Goal: Task Accomplishment & Management: Manage account settings

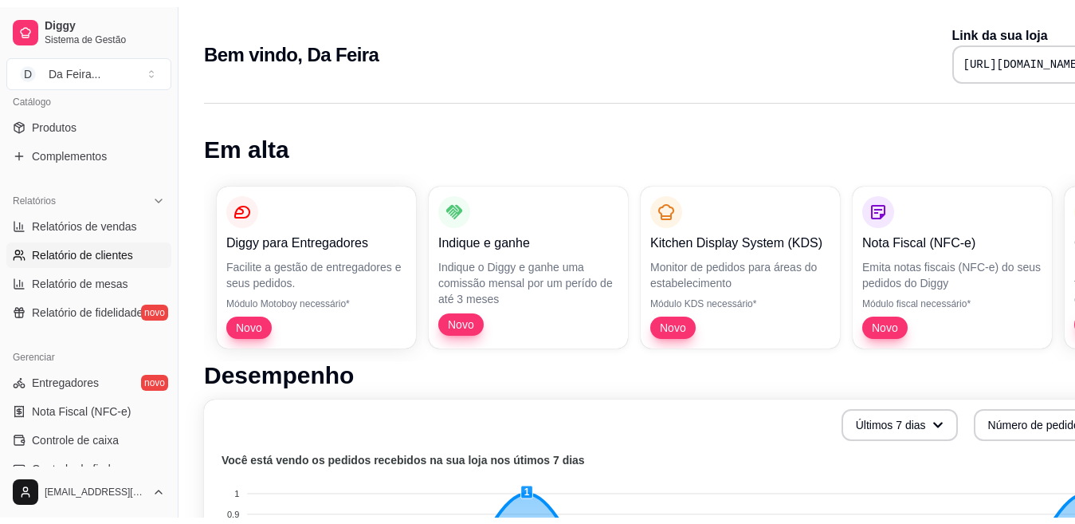
scroll to position [398, 0]
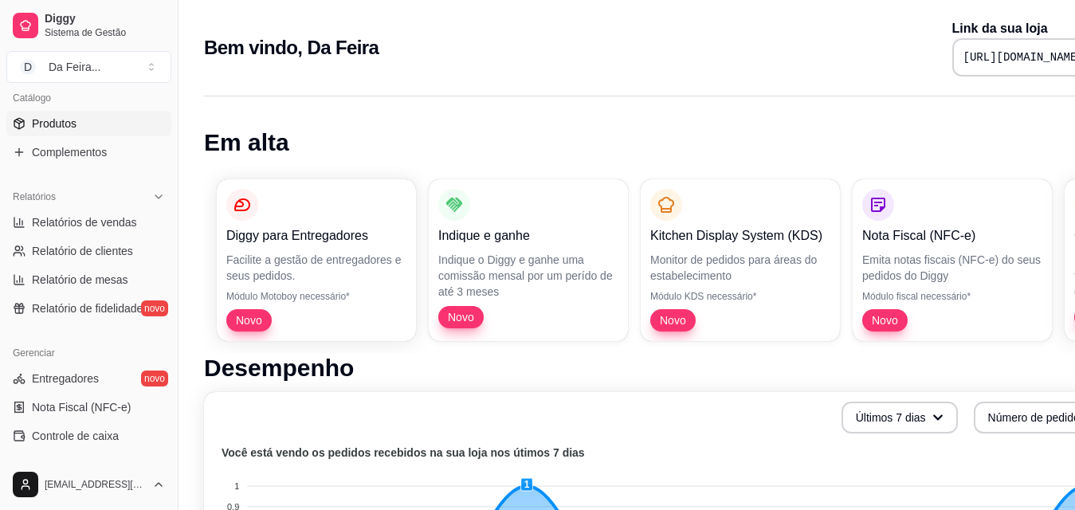
click at [52, 120] on span "Produtos" at bounding box center [54, 124] width 45 height 16
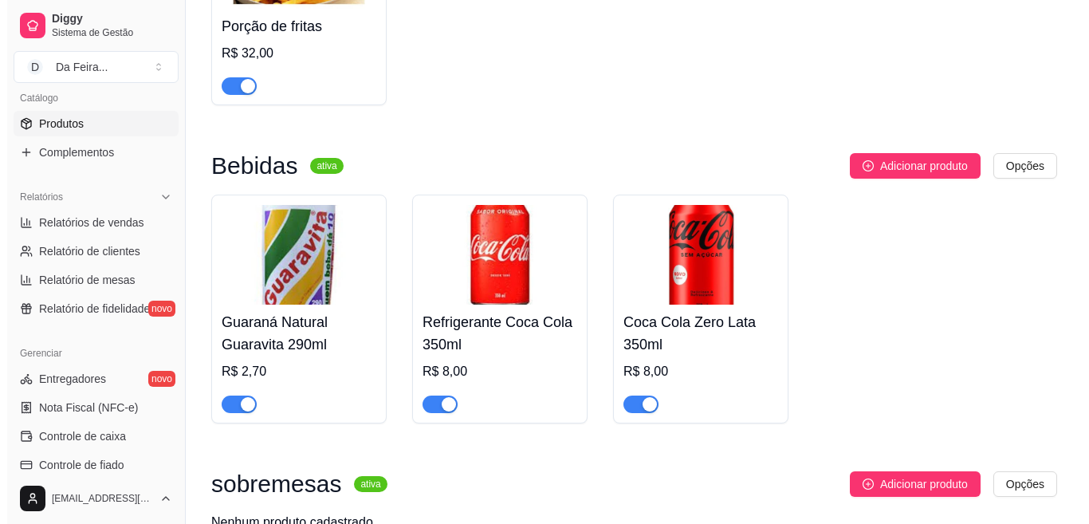
scroll to position [963, 0]
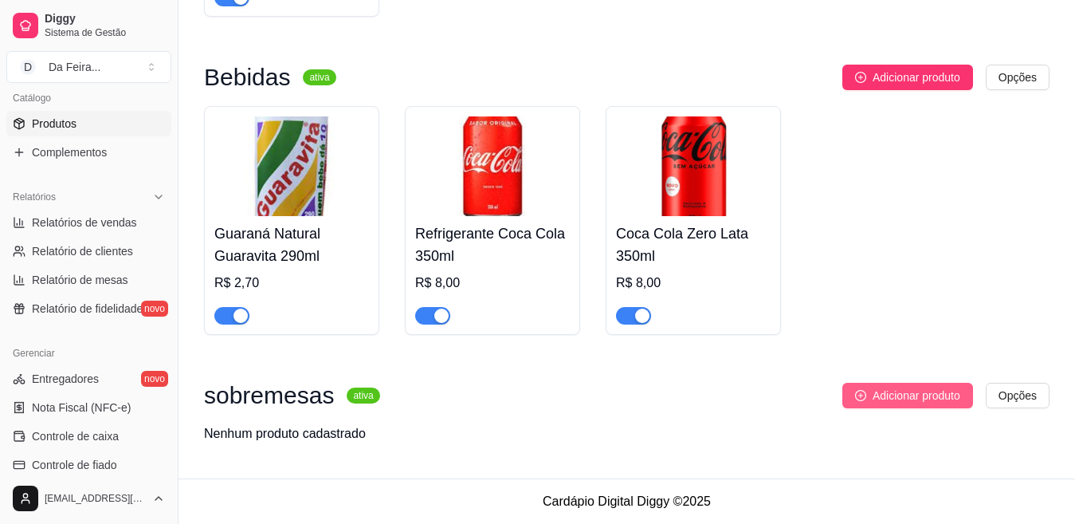
click at [884, 390] on span "Adicionar produto" at bounding box center [917, 395] width 88 height 18
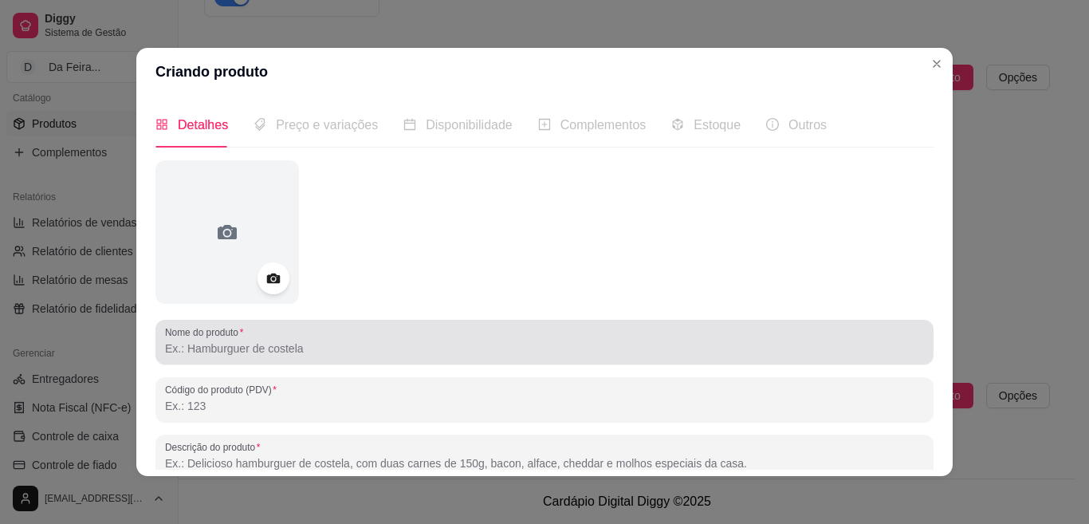
click at [305, 357] on div at bounding box center [544, 342] width 759 height 32
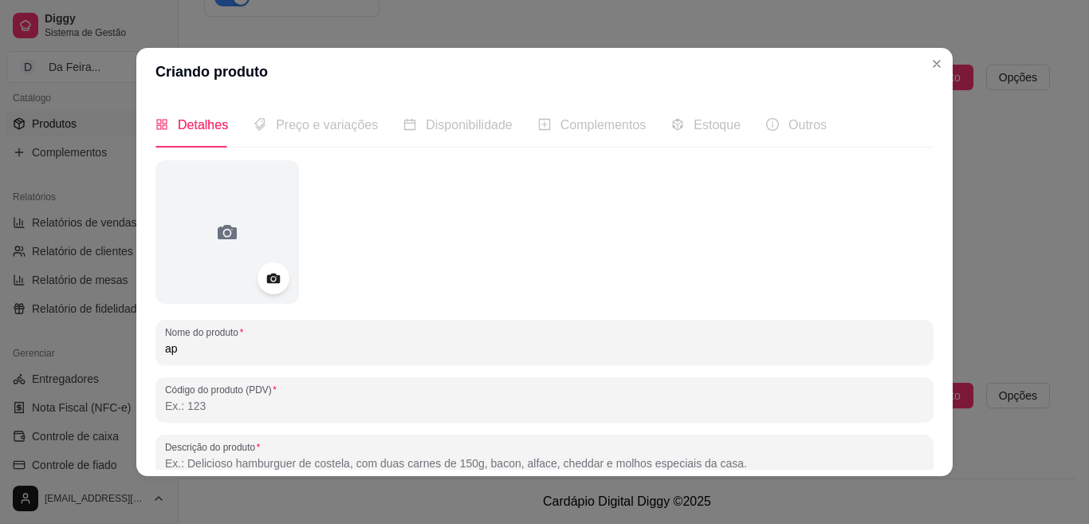
type input "a"
click at [172, 352] on input "paó de mel" at bounding box center [544, 348] width 759 height 16
type input "l"
drag, startPoint x: 172, startPoint y: 352, endPoint x: 155, endPoint y: 356, distance: 18.0
click at [155, 356] on div "Nome do produto pao de mel" at bounding box center [544, 342] width 778 height 45
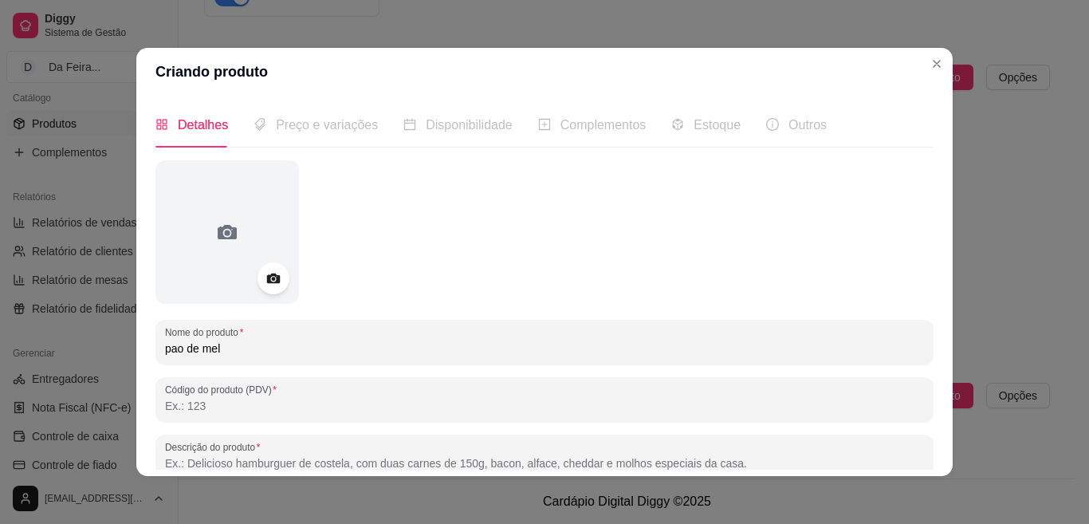
drag, startPoint x: 162, startPoint y: 354, endPoint x: 547, endPoint y: 384, distance: 386.9
click at [561, 385] on div at bounding box center [544, 399] width 759 height 32
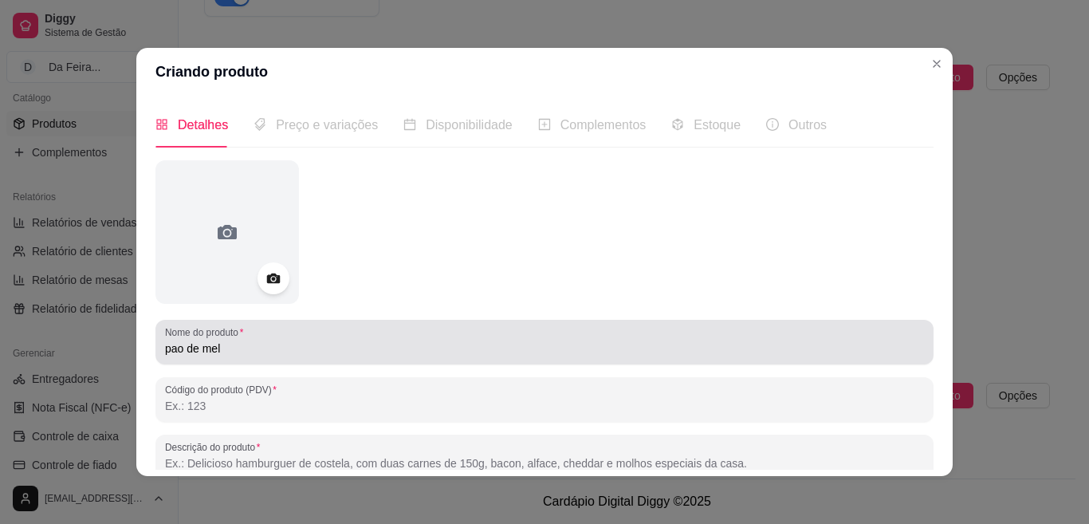
click at [169, 345] on input "pao de mel" at bounding box center [544, 348] width 759 height 16
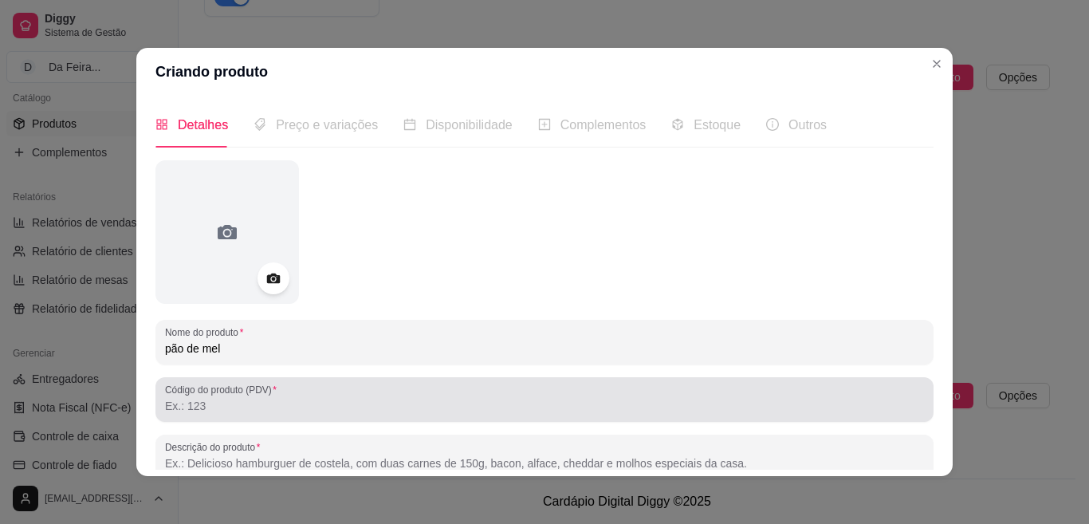
scroll to position [159, 0]
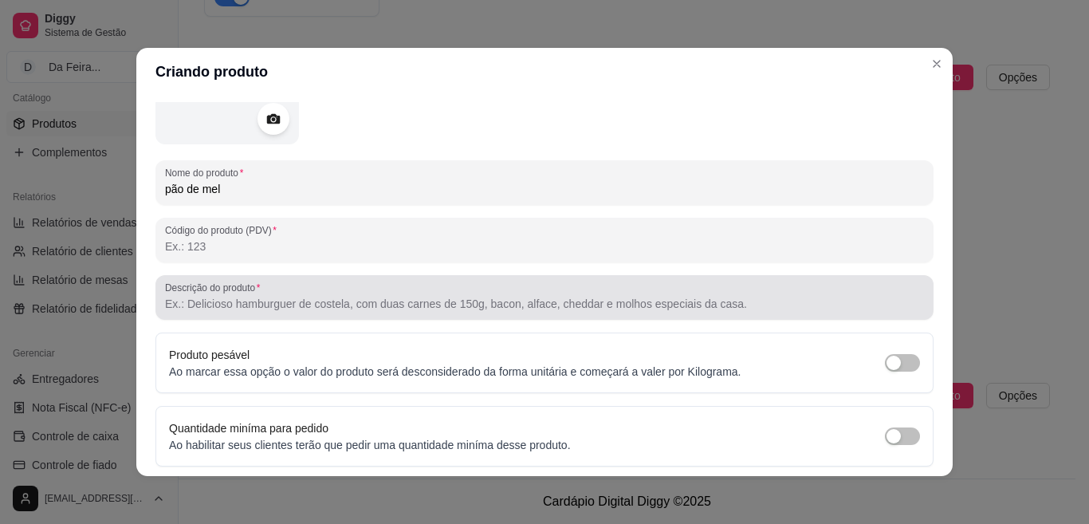
type input "pão de mel"
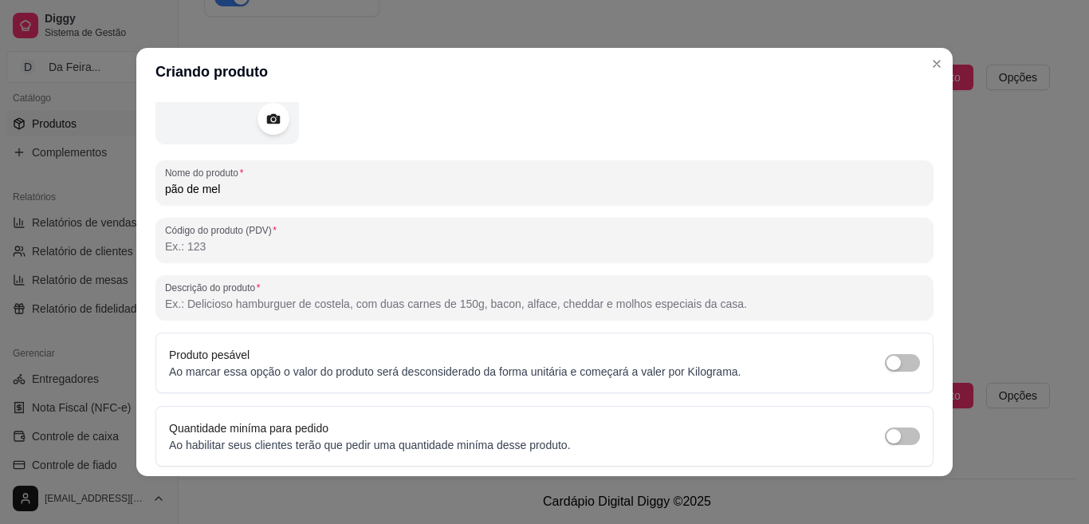
click at [312, 308] on input "Descrição do produto" at bounding box center [544, 304] width 759 height 16
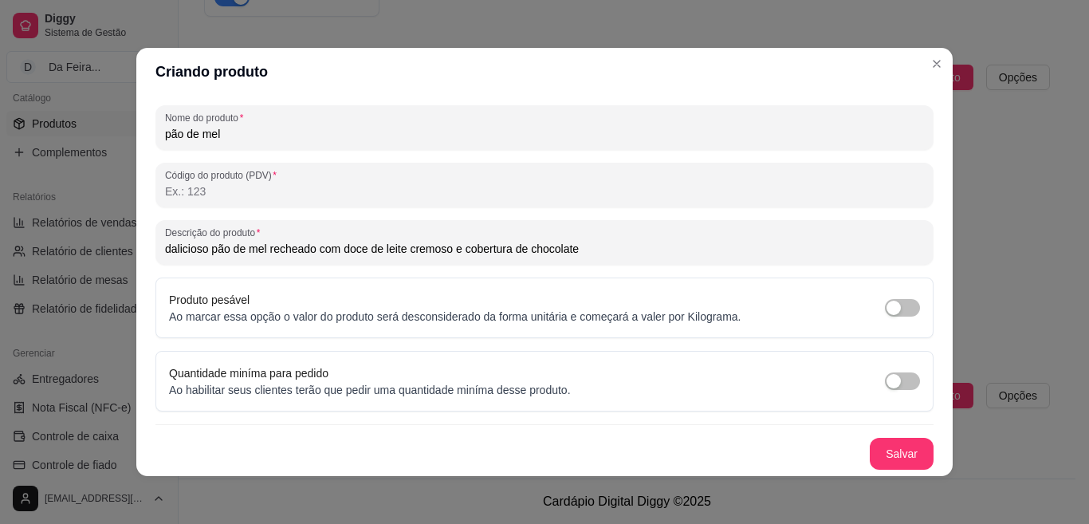
scroll to position [3, 0]
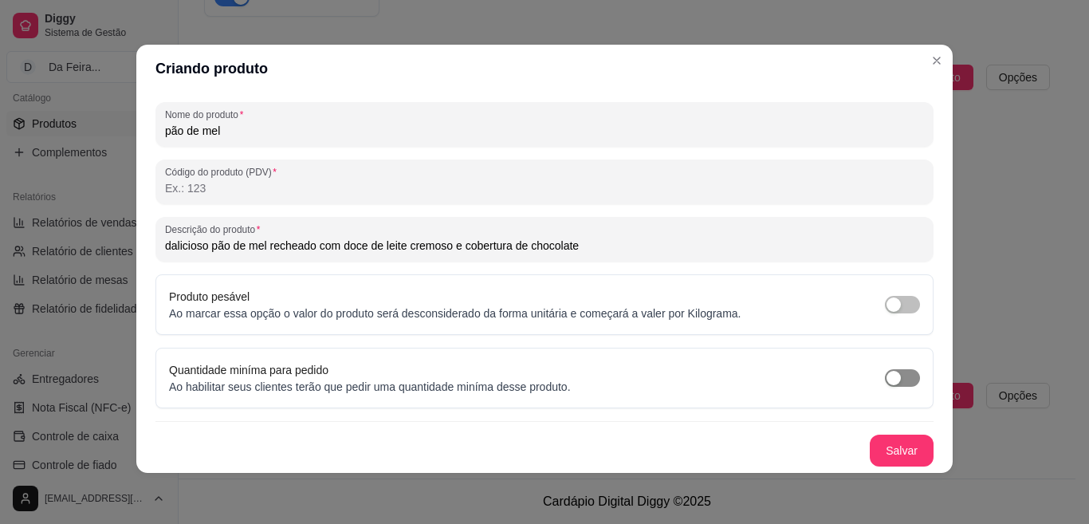
type input "dalicioso pão de mel recheado com doce de leite cremoso e cobertura de chocolate"
click at [886, 383] on div "button" at bounding box center [893, 378] width 14 height 14
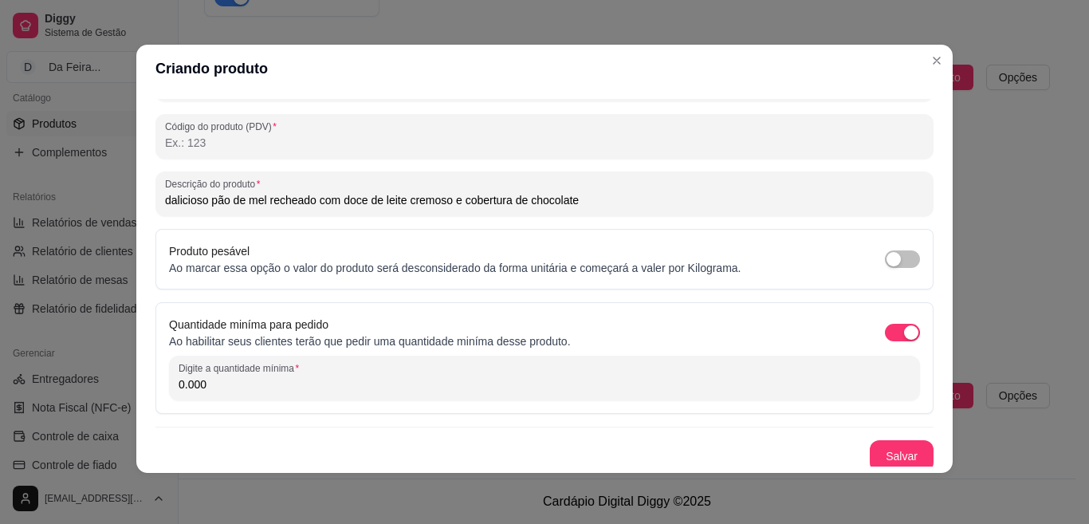
scroll to position [265, 0]
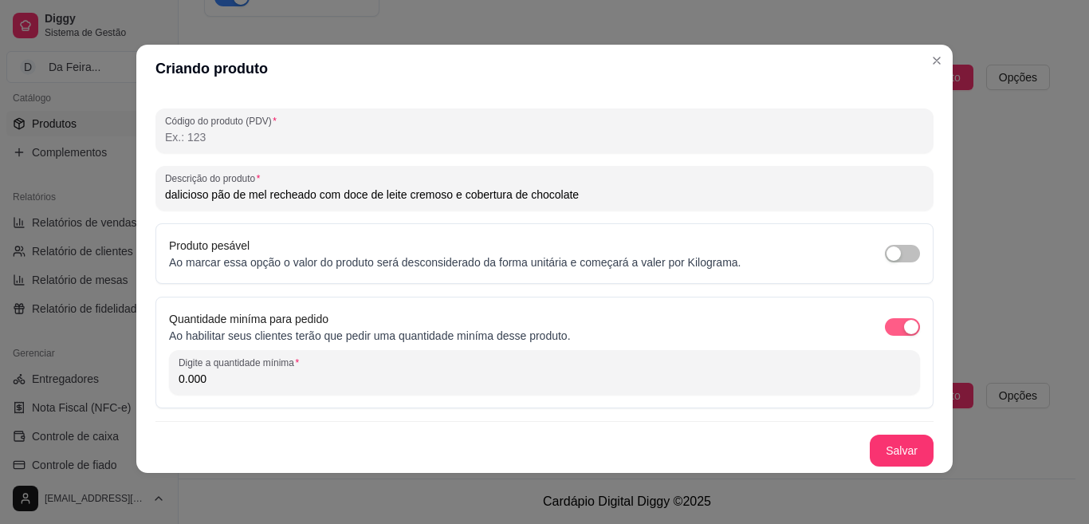
click at [885, 324] on span "button" at bounding box center [902, 327] width 35 height 18
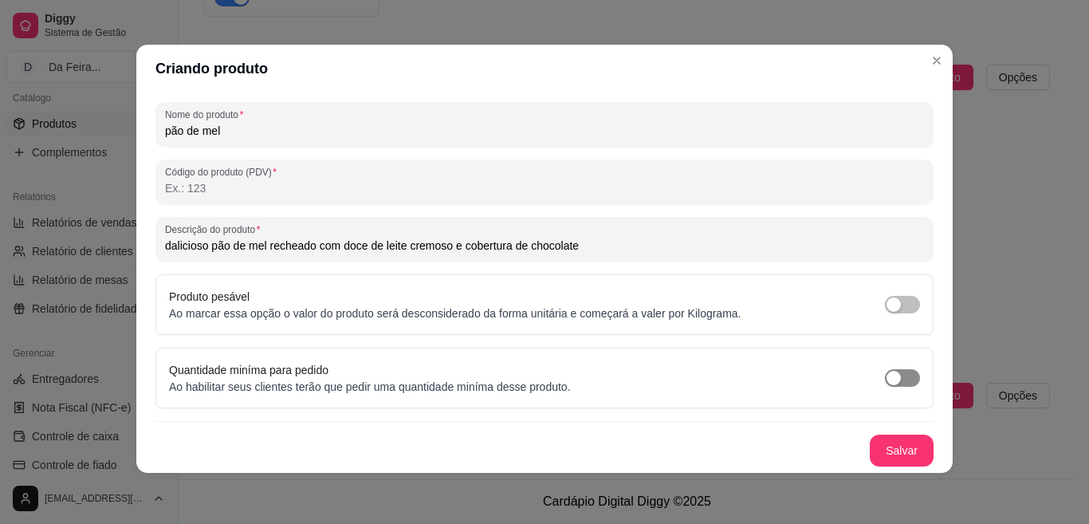
scroll to position [214, 0]
click at [894, 449] on button "Salvar" at bounding box center [901, 450] width 64 height 32
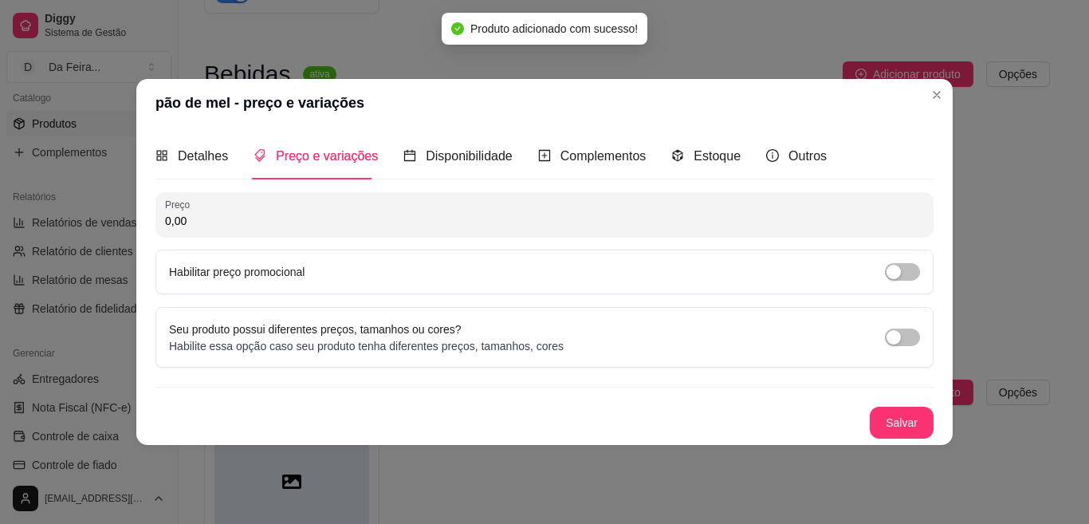
scroll to position [0, 0]
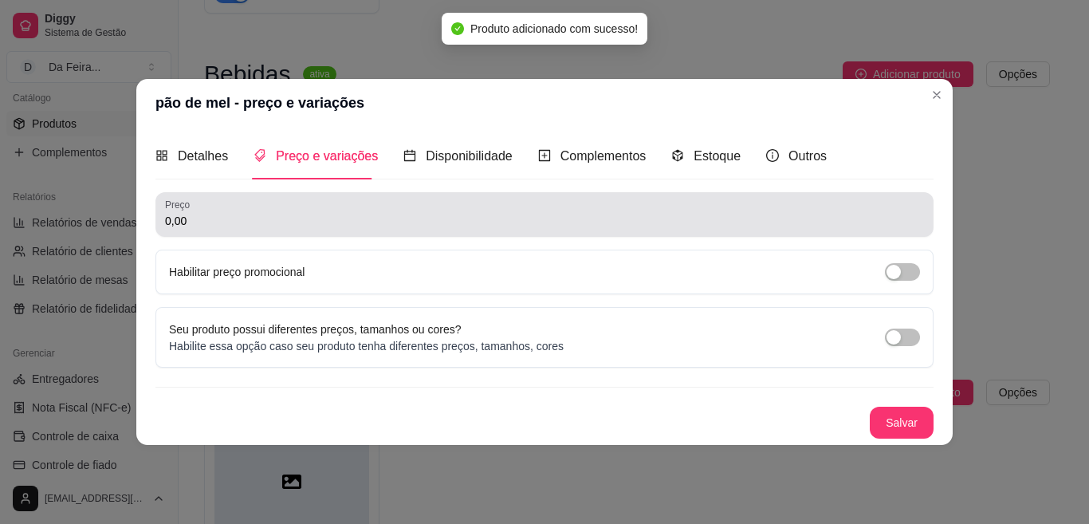
click at [324, 211] on div "0,00" at bounding box center [544, 214] width 759 height 32
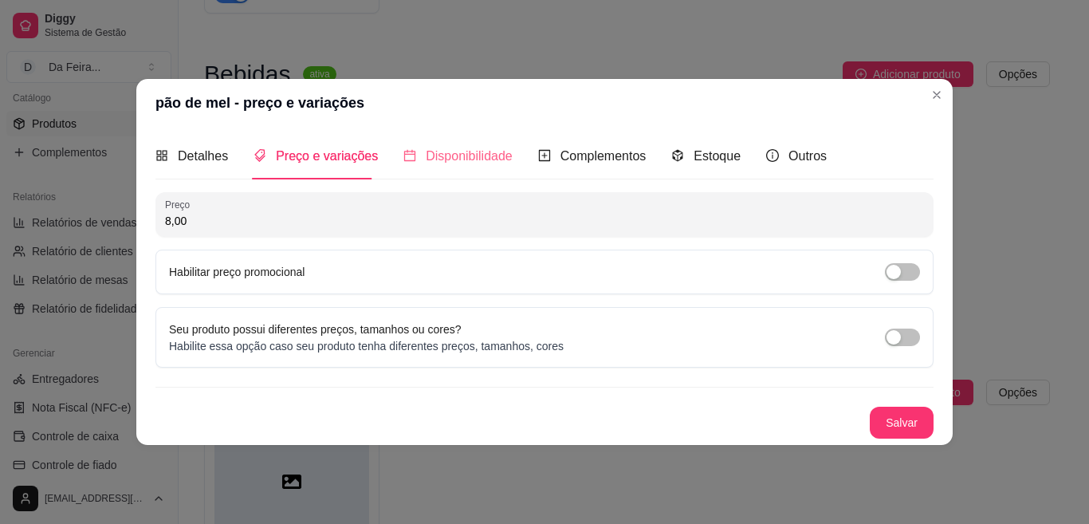
type input "8,00"
click at [470, 163] on span "Disponibilidade" at bounding box center [469, 156] width 87 height 14
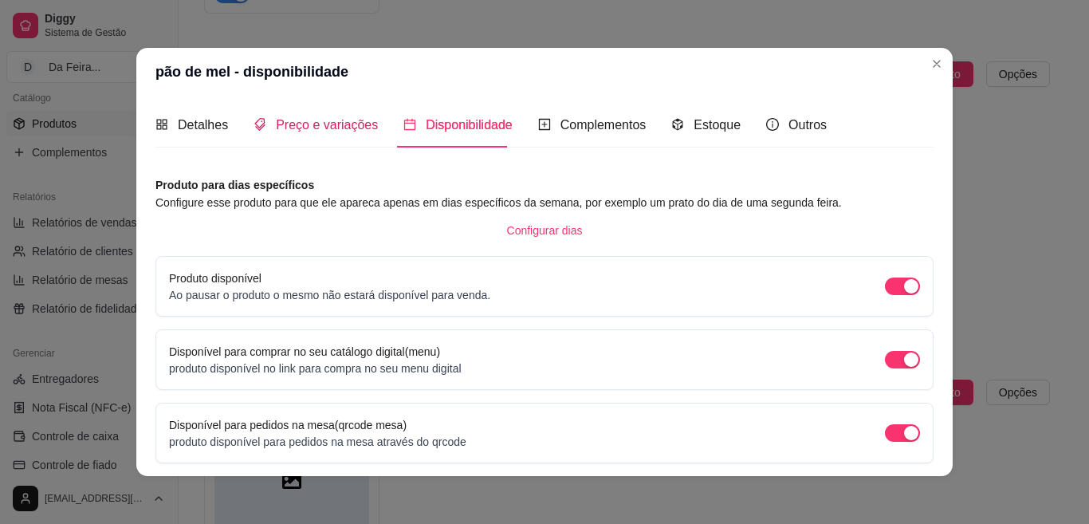
click at [324, 128] on span "Preço e variações" at bounding box center [327, 125] width 102 height 14
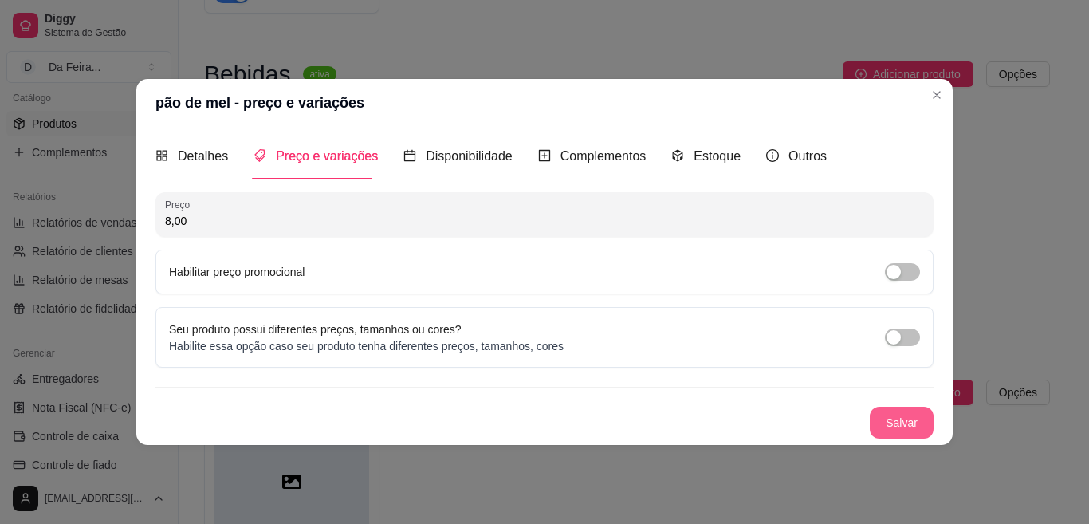
click at [925, 420] on button "Salvar" at bounding box center [901, 422] width 64 height 32
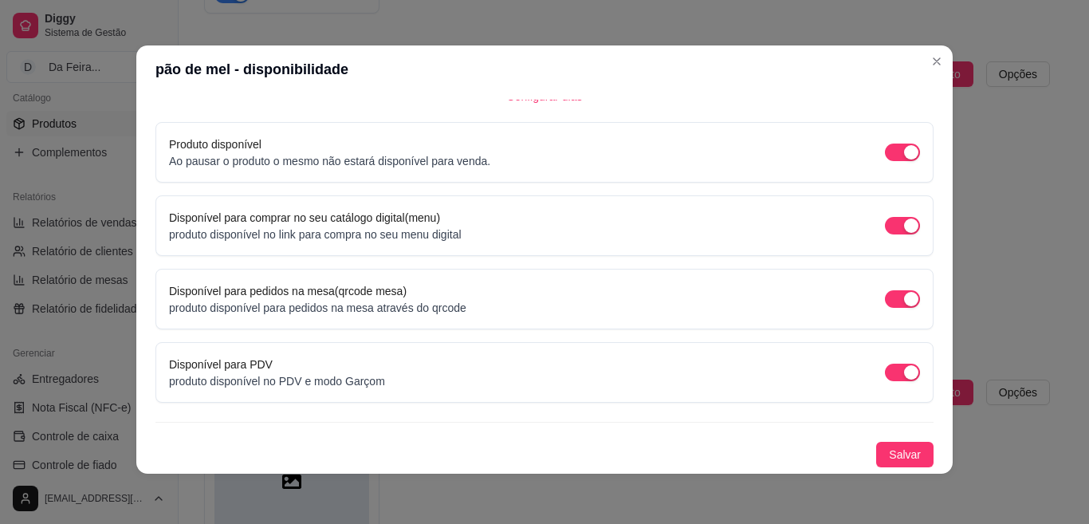
scroll to position [3, 0]
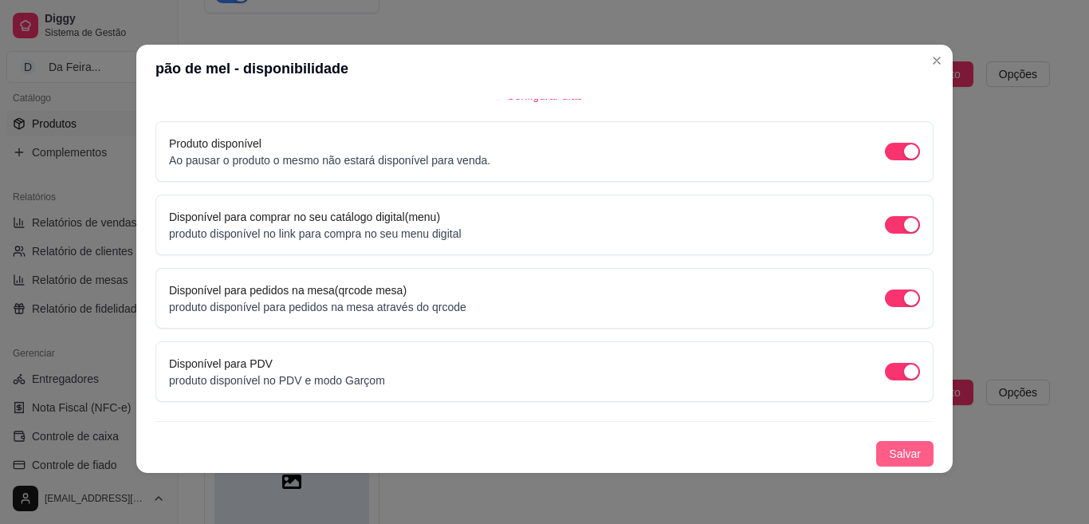
click at [895, 462] on span "Salvar" at bounding box center [904, 454] width 32 height 18
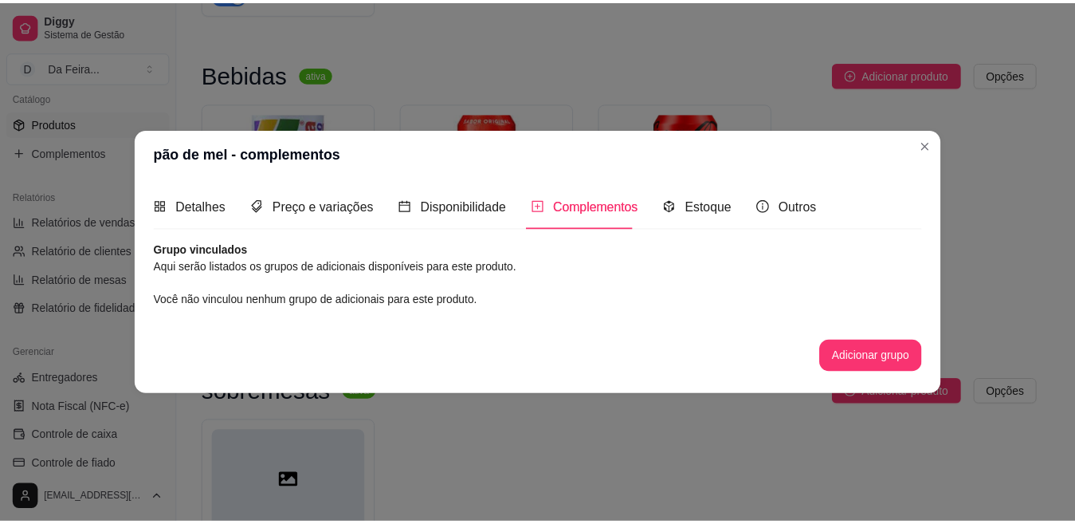
scroll to position [0, 0]
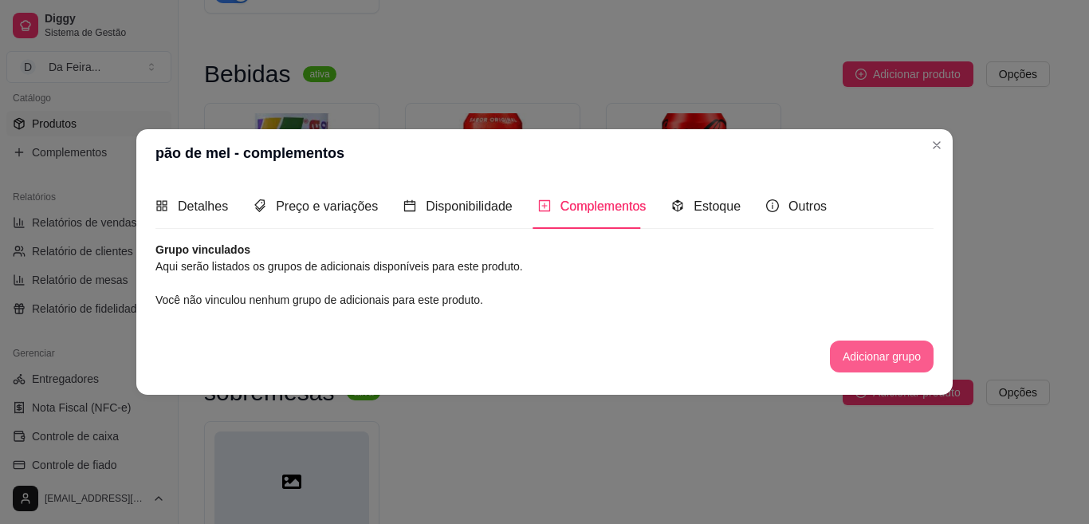
click at [876, 348] on button "Adicionar grupo" at bounding box center [882, 356] width 104 height 32
click at [865, 347] on button "Adicionar grupo" at bounding box center [882, 356] width 104 height 32
click at [712, 220] on div "Estoque" at bounding box center [705, 205] width 69 height 45
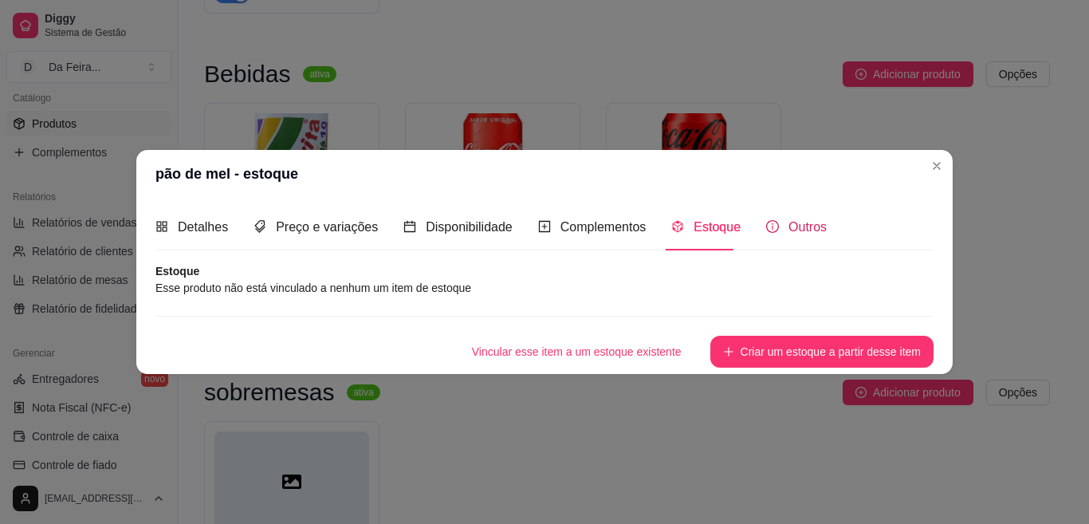
click at [799, 224] on span "Outros" at bounding box center [807, 227] width 38 height 14
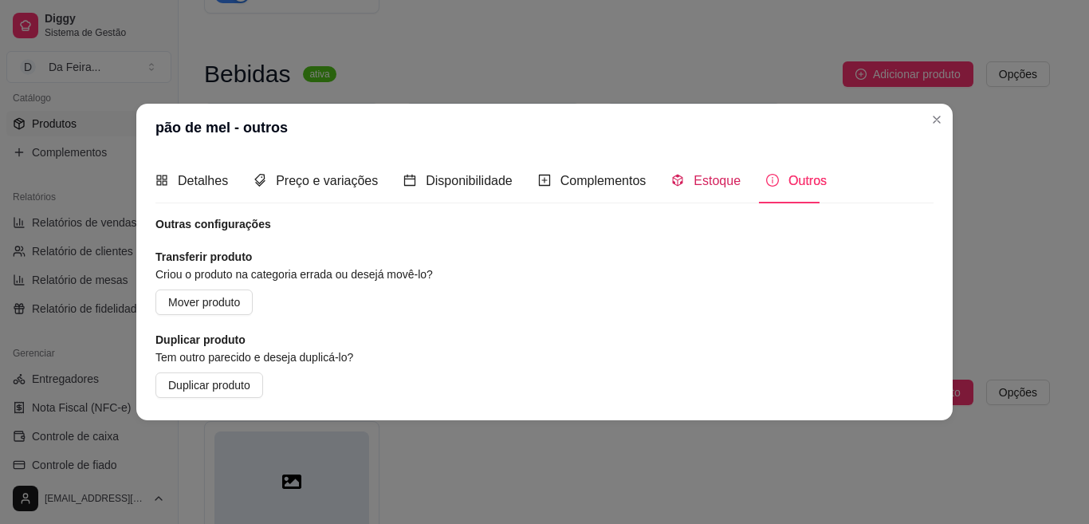
click at [720, 187] on span "Estoque" at bounding box center [716, 181] width 47 height 14
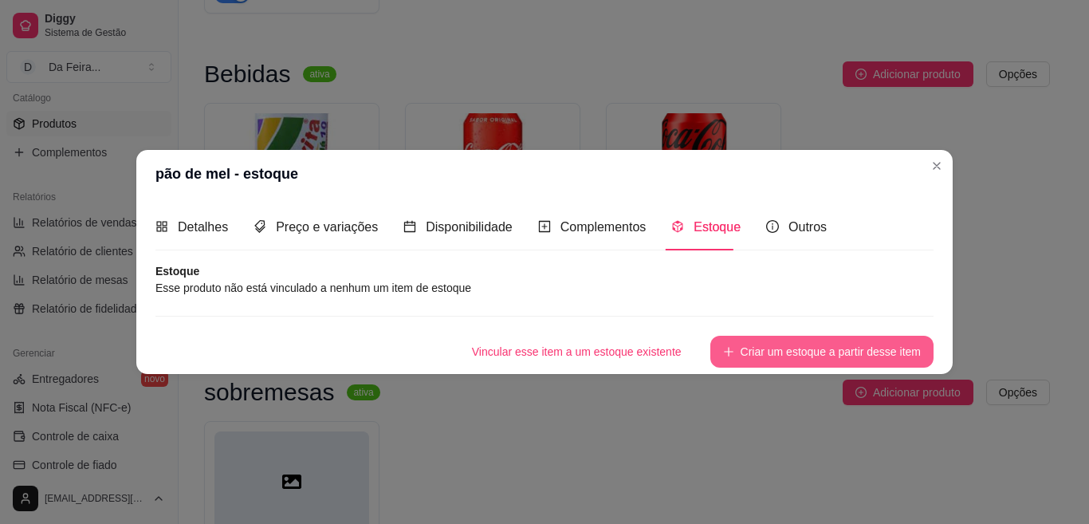
click at [845, 356] on button "Criar um estoque a partir desse item" at bounding box center [821, 351] width 223 height 32
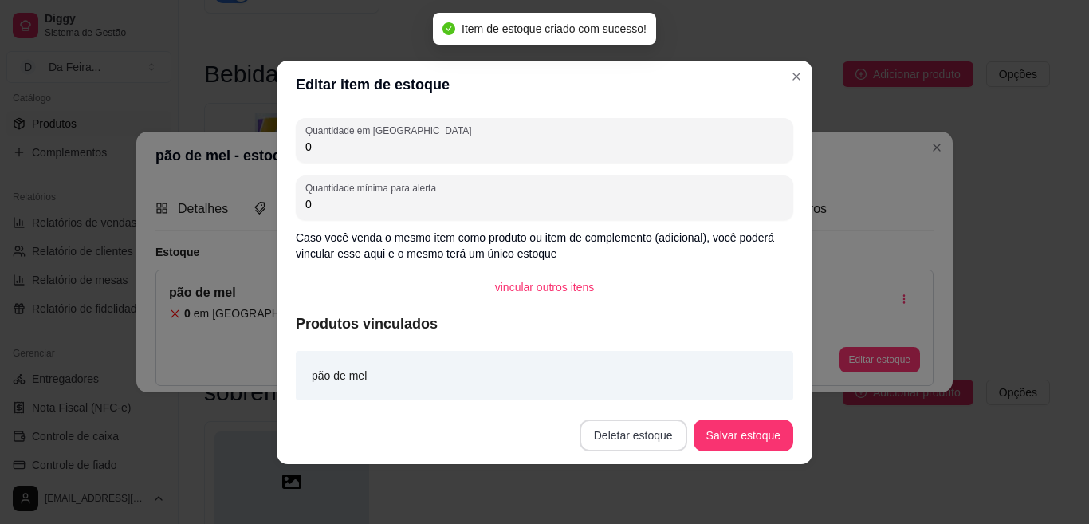
click at [664, 435] on button "Deletar estoque" at bounding box center [633, 435] width 108 height 32
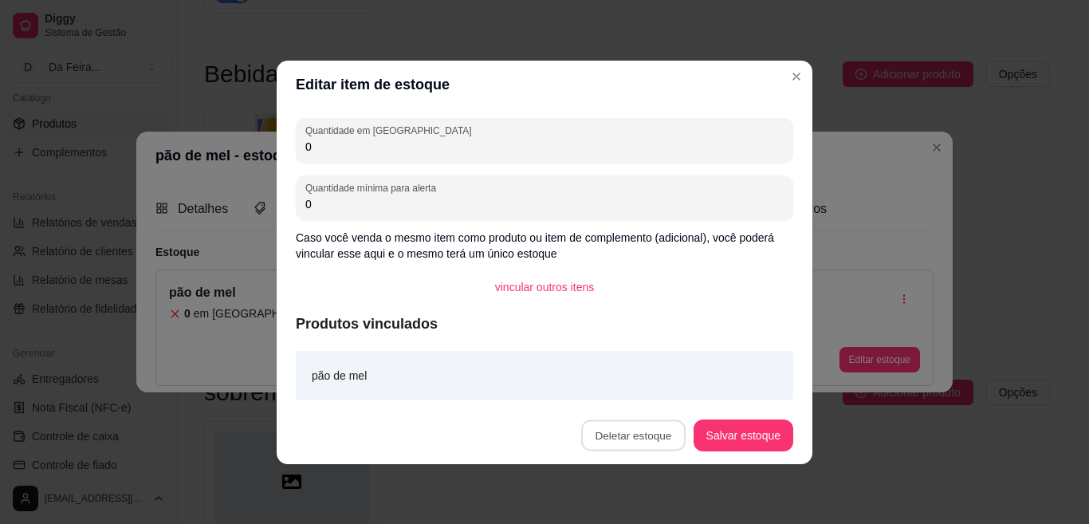
click at [648, 395] on button "Confirmar" at bounding box center [642, 389] width 59 height 25
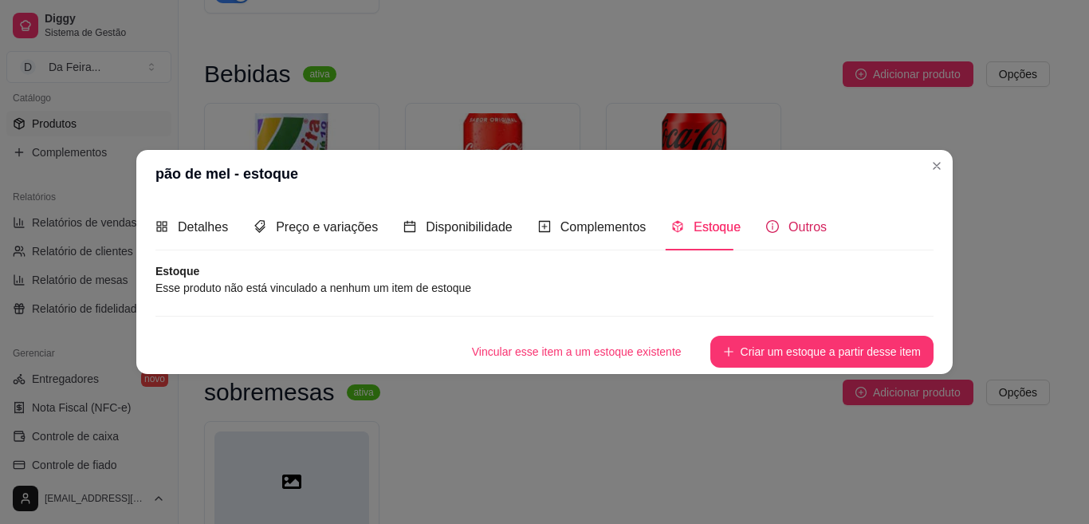
click at [777, 224] on div "Outros" at bounding box center [796, 227] width 61 height 20
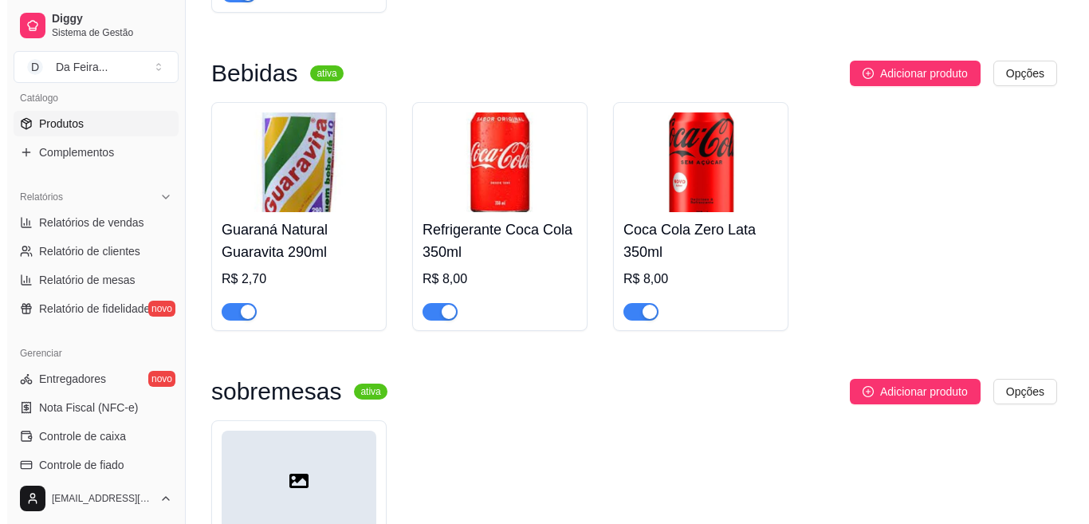
scroll to position [1151, 0]
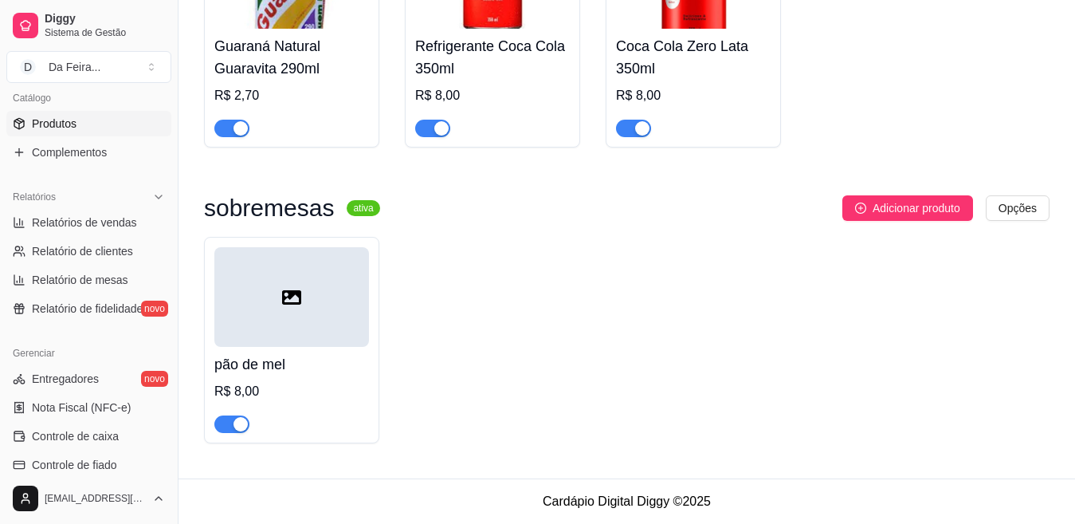
click at [280, 331] on div at bounding box center [291, 297] width 155 height 100
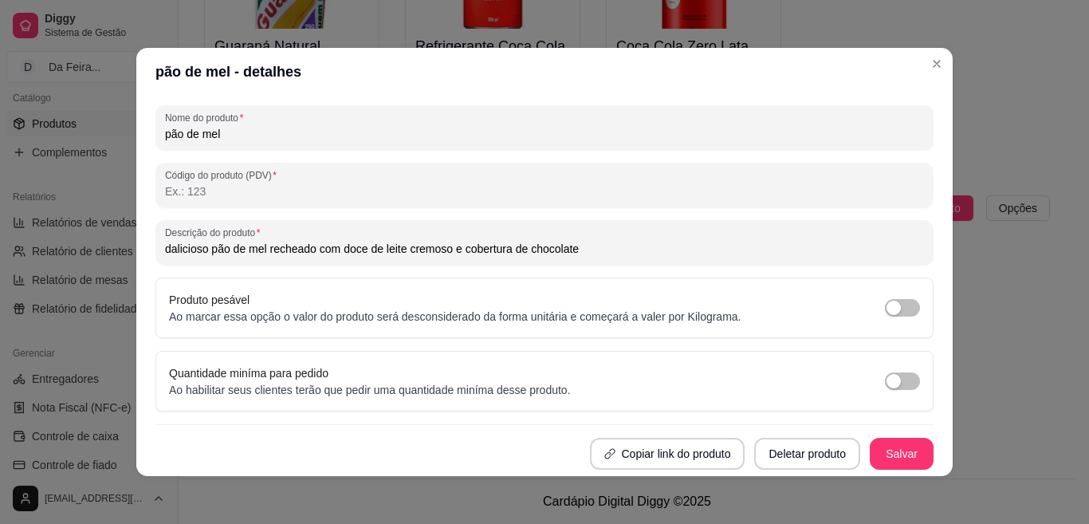
scroll to position [3, 0]
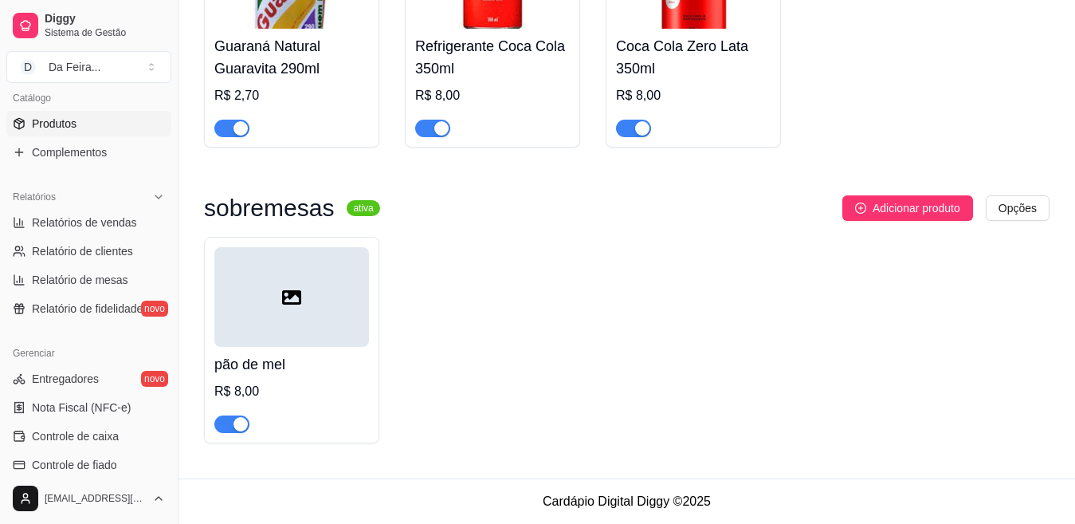
click at [280, 313] on div at bounding box center [291, 297] width 155 height 100
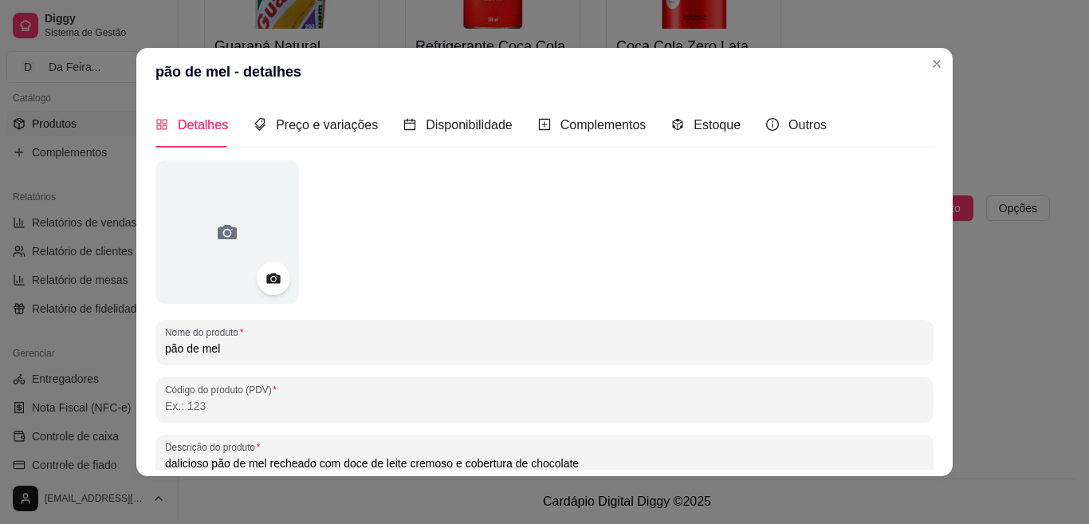
click at [278, 284] on div at bounding box center [273, 277] width 33 height 33
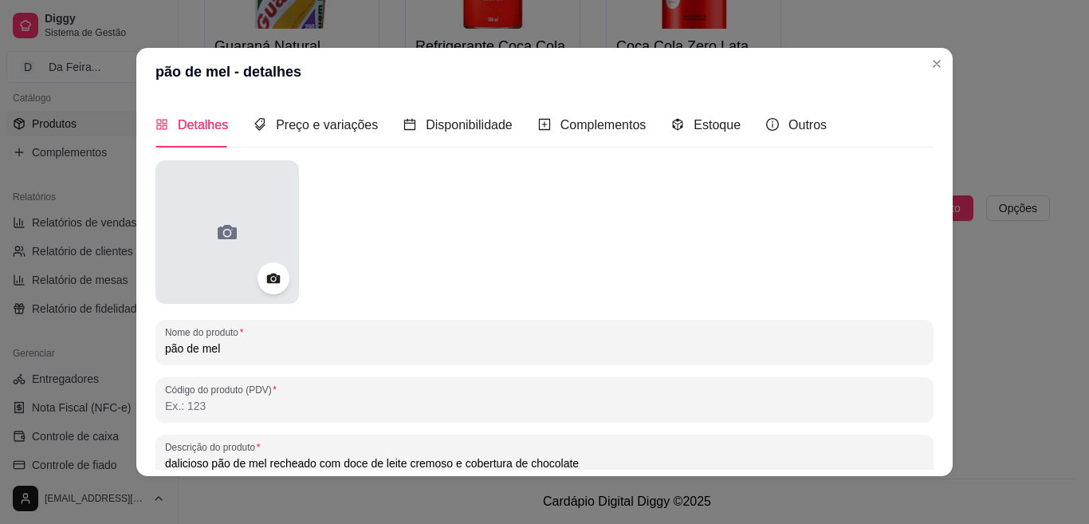
click at [249, 216] on div at bounding box center [226, 231] width 143 height 143
click at [229, 231] on icon at bounding box center [227, 232] width 19 height 14
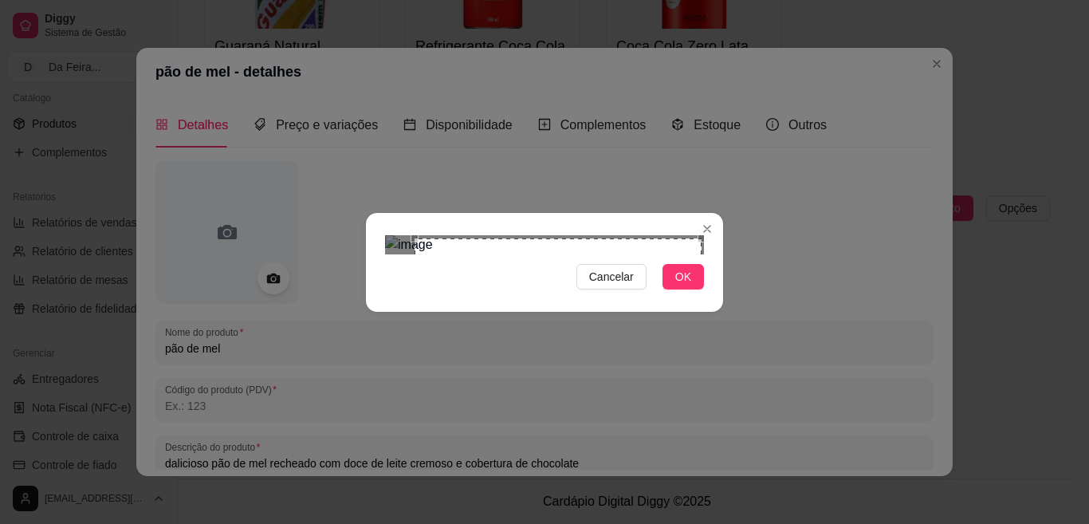
click at [561, 238] on div "Use the arrow keys to move the crop selection area" at bounding box center [557, 381] width 287 height 287
click at [720, 290] on div "Cancelar OK" at bounding box center [544, 262] width 357 height 67
click at [547, 315] on div "Use the arrow keys to move the crop selection area" at bounding box center [558, 379] width 289 height 289
click at [679, 285] on span "OK" at bounding box center [683, 277] width 16 height 18
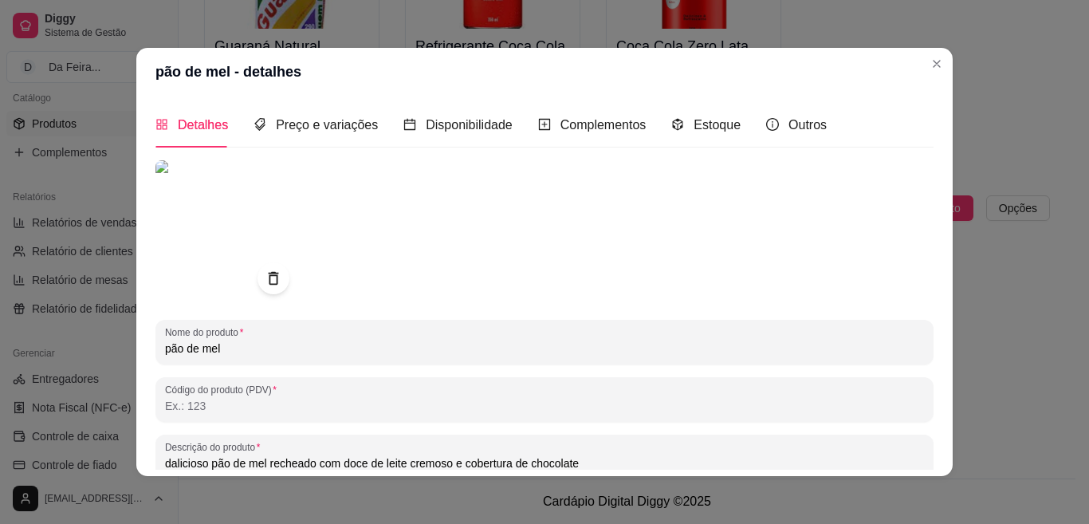
scroll to position [214, 0]
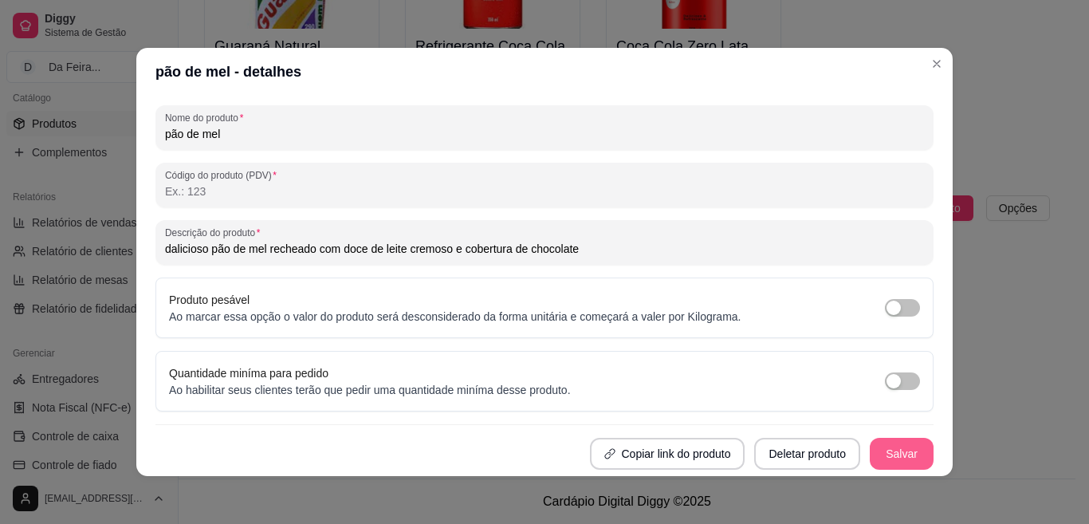
click at [894, 453] on button "Salvar" at bounding box center [901, 453] width 64 height 32
click at [883, 459] on button "Salvar" at bounding box center [901, 453] width 64 height 32
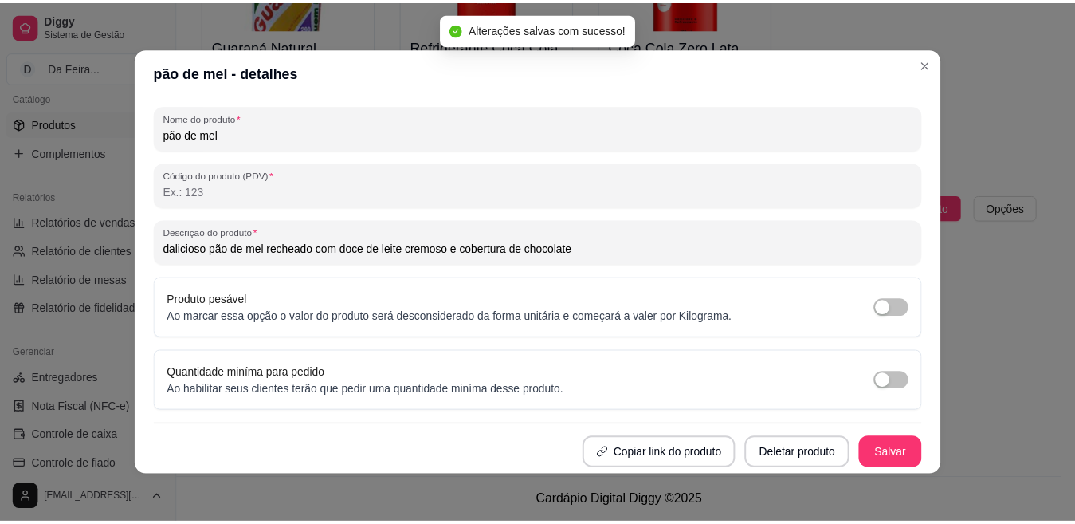
scroll to position [3, 0]
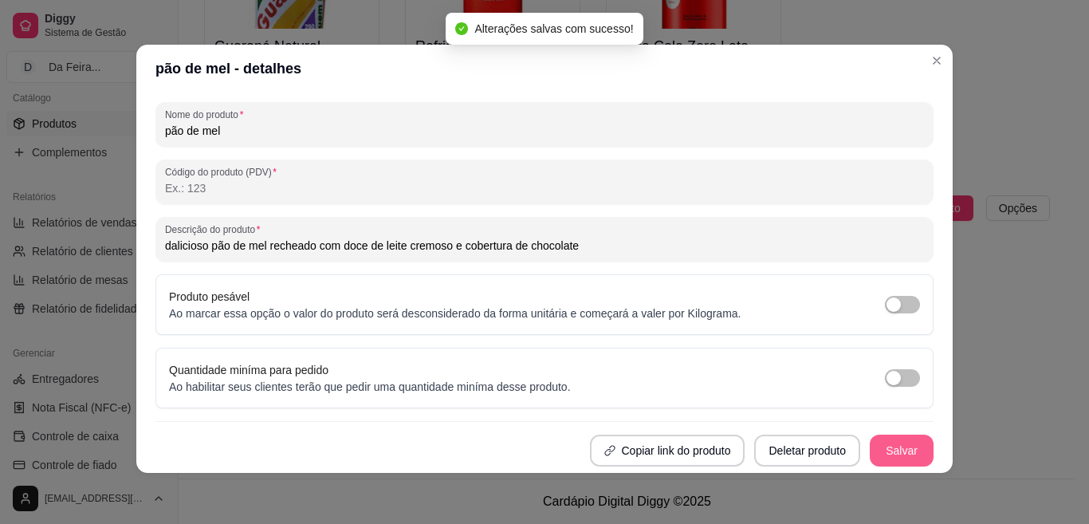
click at [894, 449] on button "Salvar" at bounding box center [901, 450] width 64 height 32
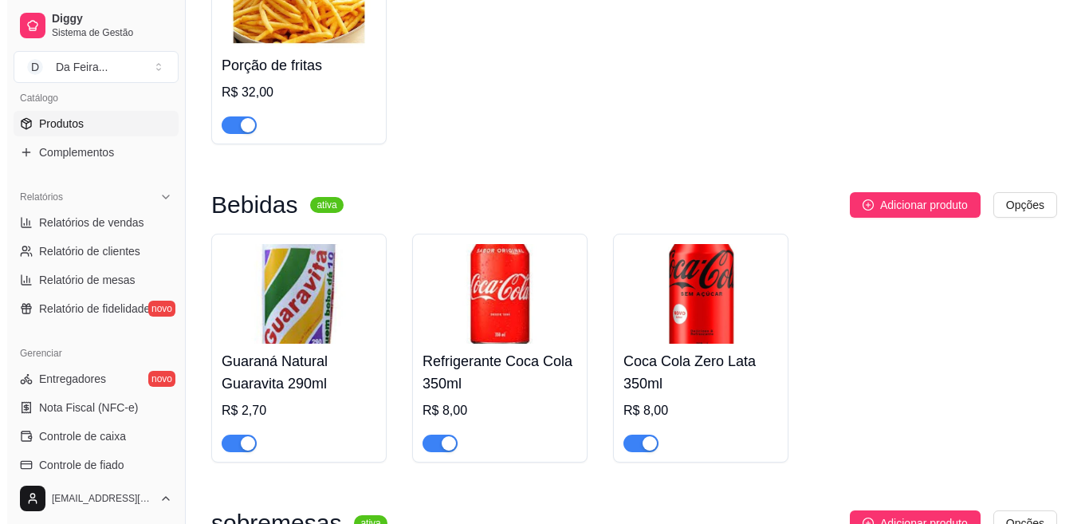
scroll to position [1151, 0]
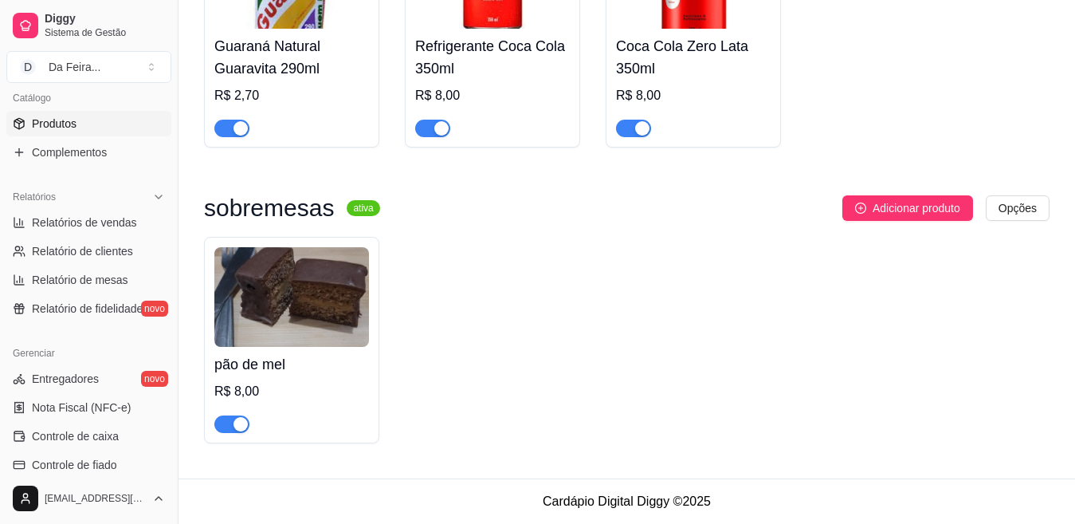
click at [265, 290] on img at bounding box center [291, 297] width 155 height 100
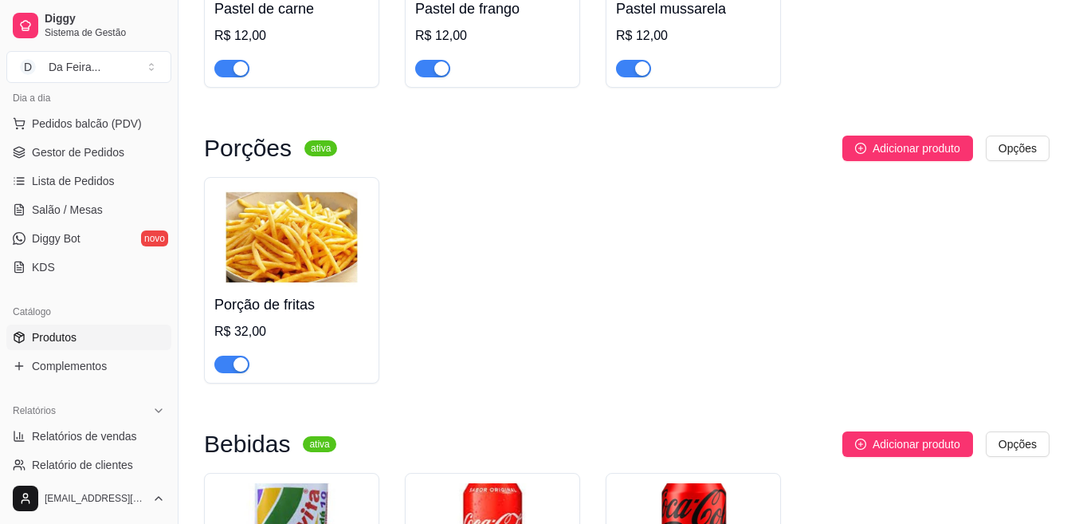
scroll to position [159, 0]
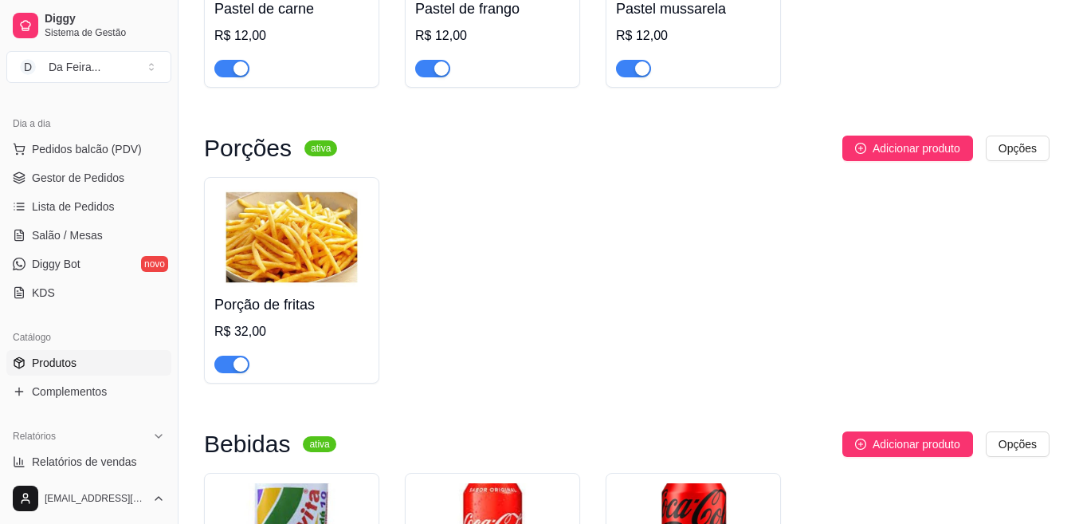
click at [88, 177] on span "Gestor de Pedidos" at bounding box center [78, 178] width 92 height 16
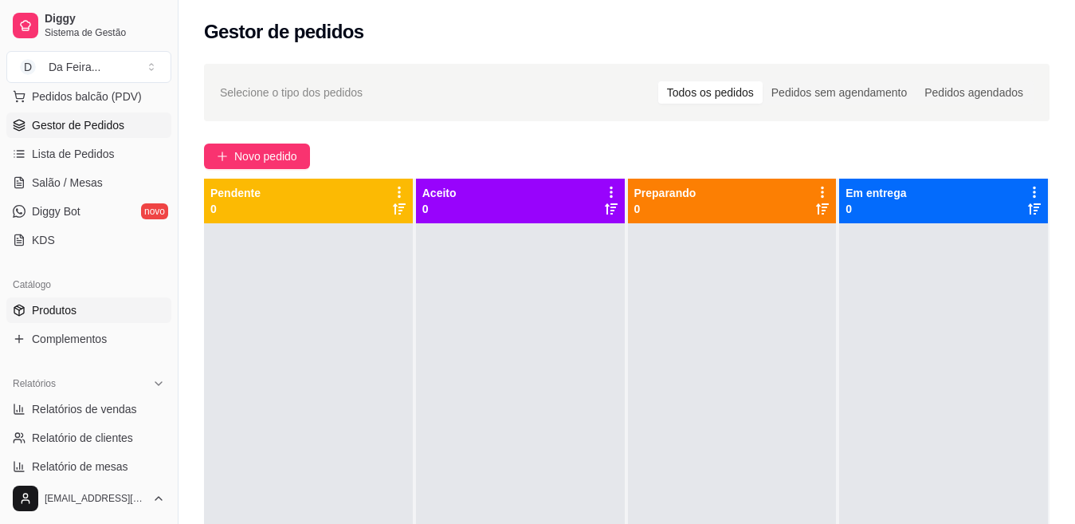
scroll to position [239, 0]
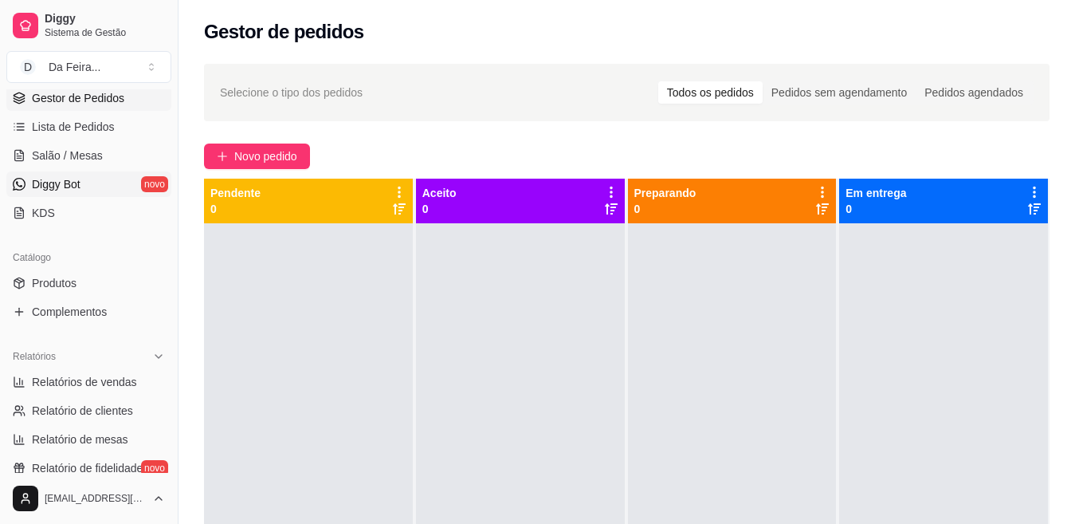
click at [76, 180] on span "Diggy Bot" at bounding box center [56, 184] width 49 height 16
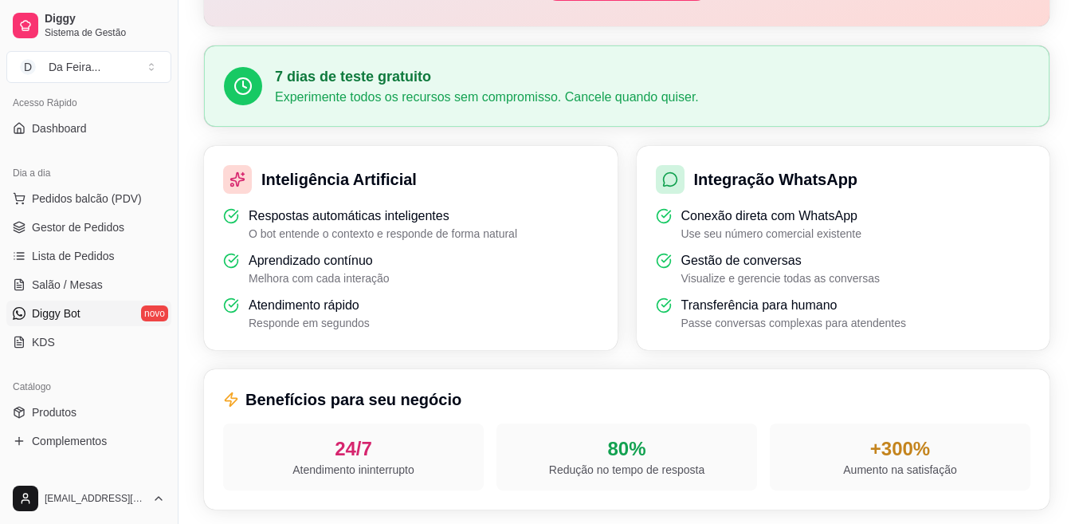
scroll to position [80, 0]
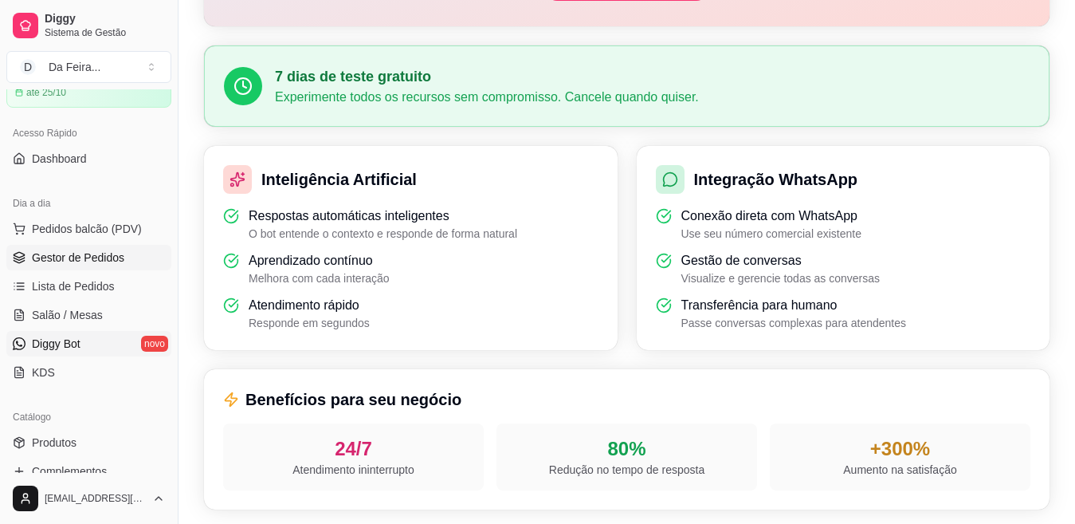
click at [90, 254] on span "Gestor de Pedidos" at bounding box center [78, 257] width 92 height 16
